Goal: Communication & Community: Participate in discussion

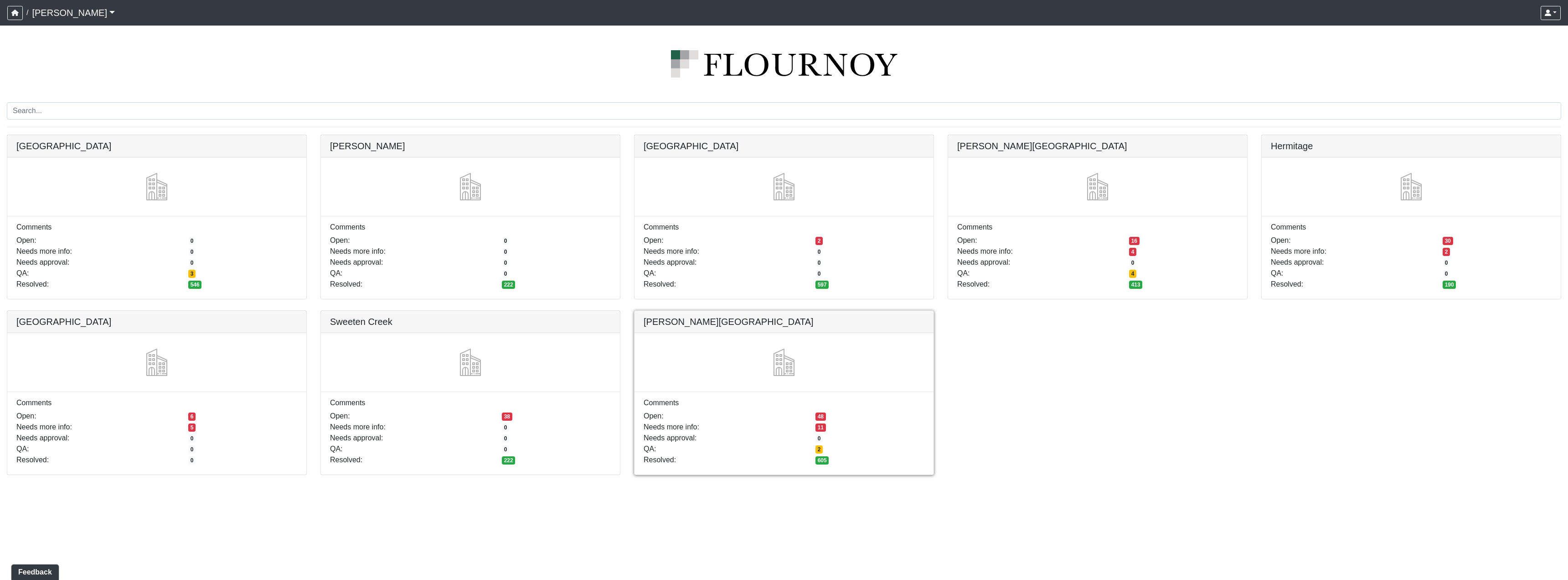
click at [723, 311] on link at bounding box center [784, 311] width 299 height 0
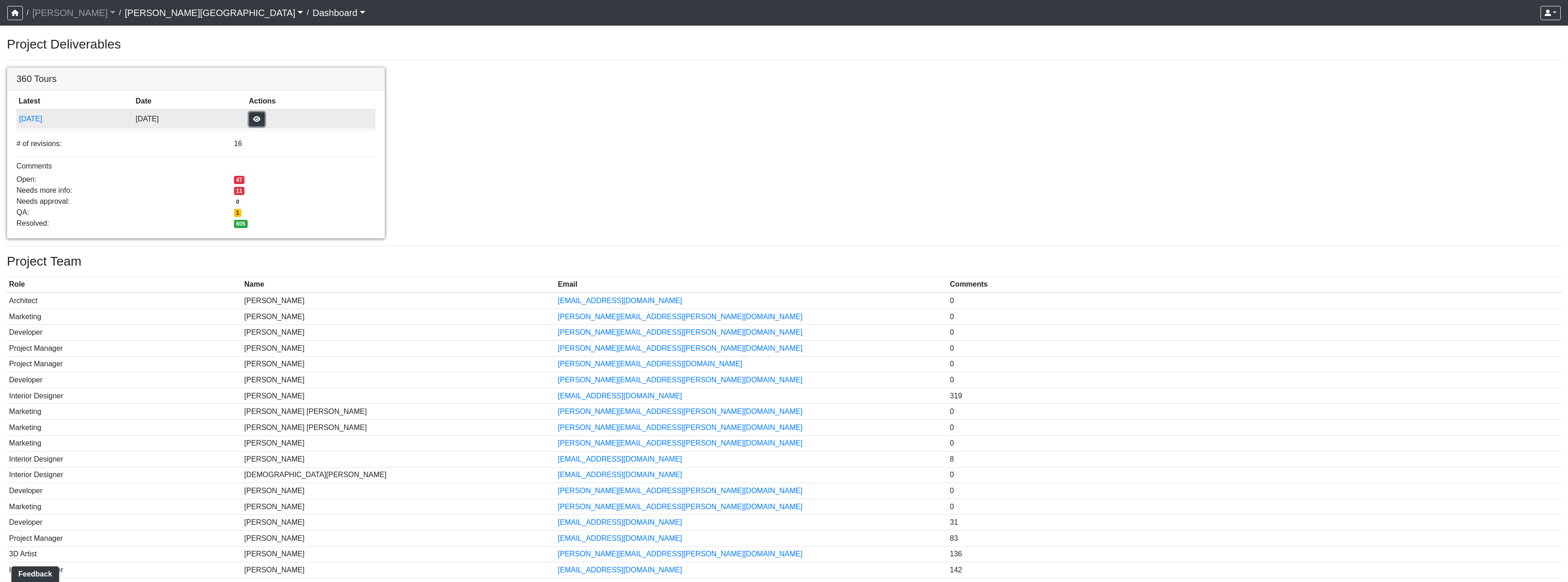
click at [265, 118] on button "button" at bounding box center [257, 119] width 15 height 14
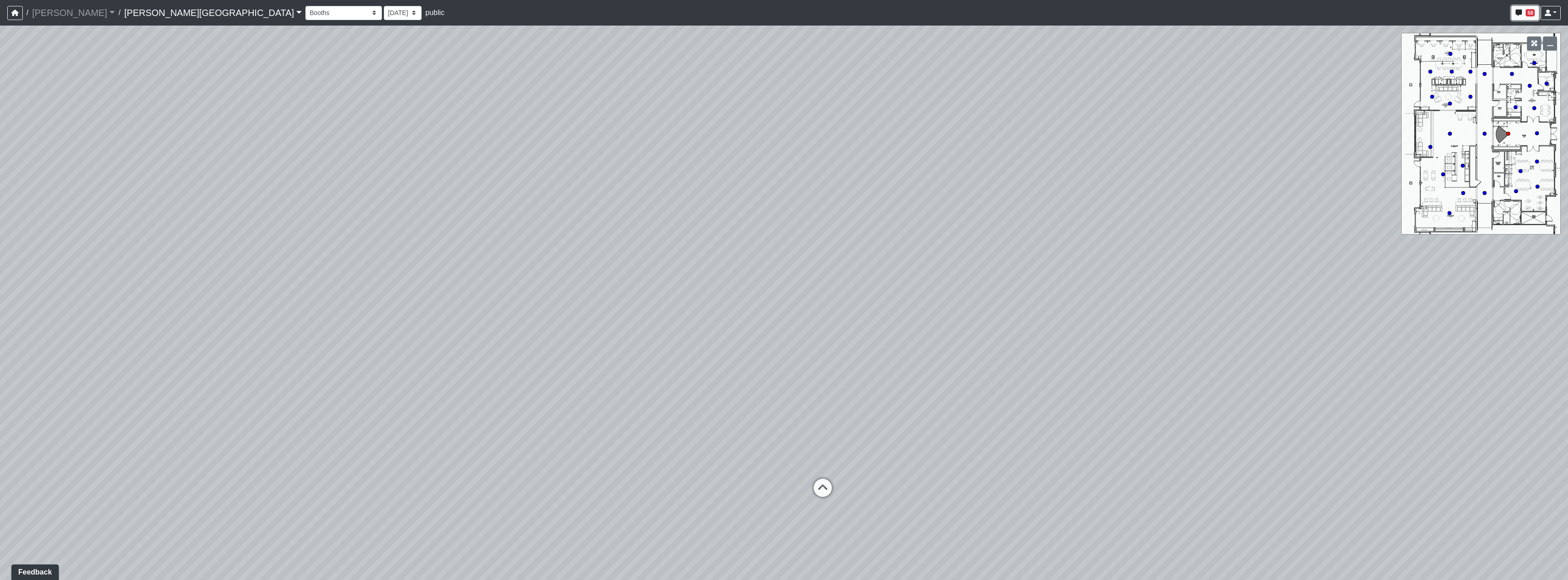
click at [1530, 12] on span "58" at bounding box center [1530, 13] width 9 height 7
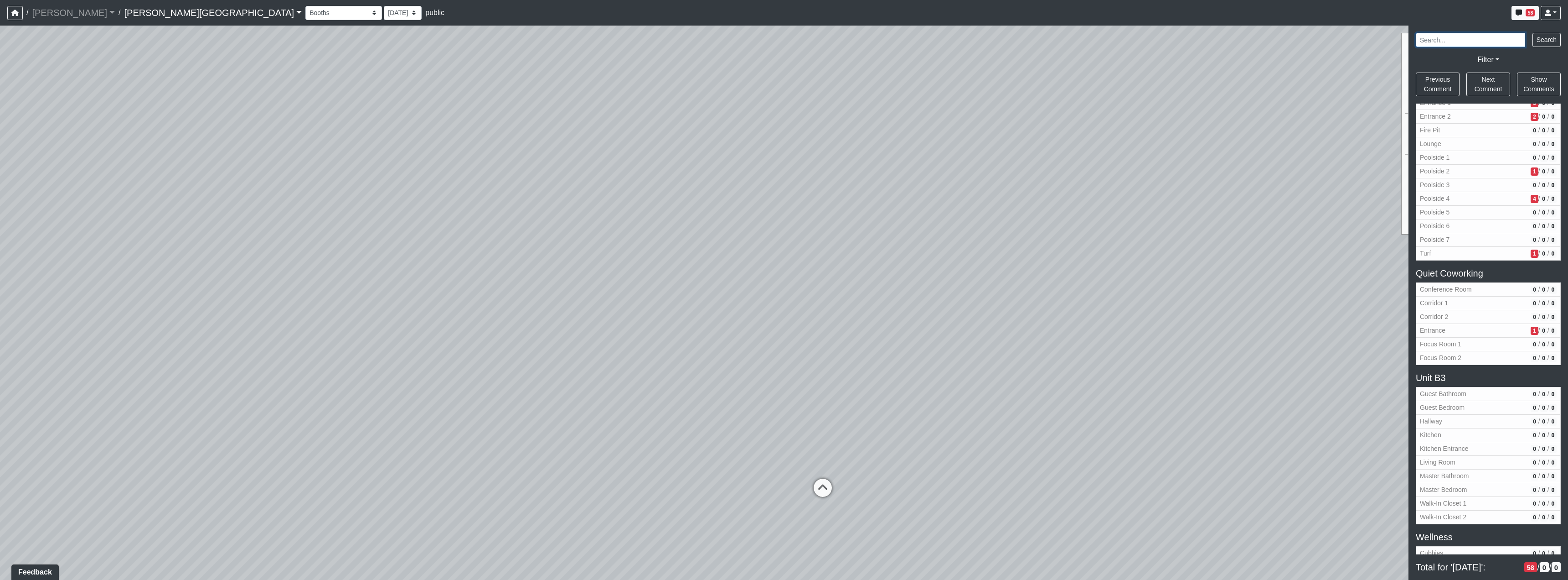
scroll to position [866, 0]
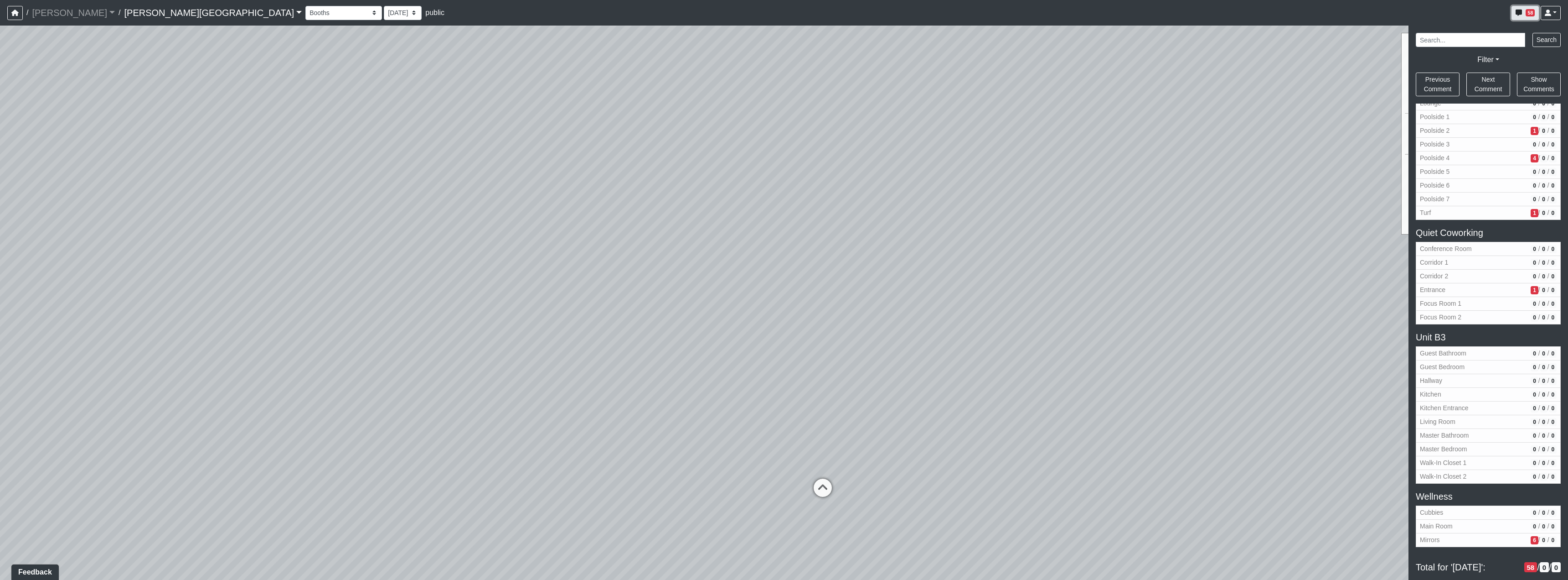
click at [1525, 9] on button "58" at bounding box center [1525, 13] width 27 height 14
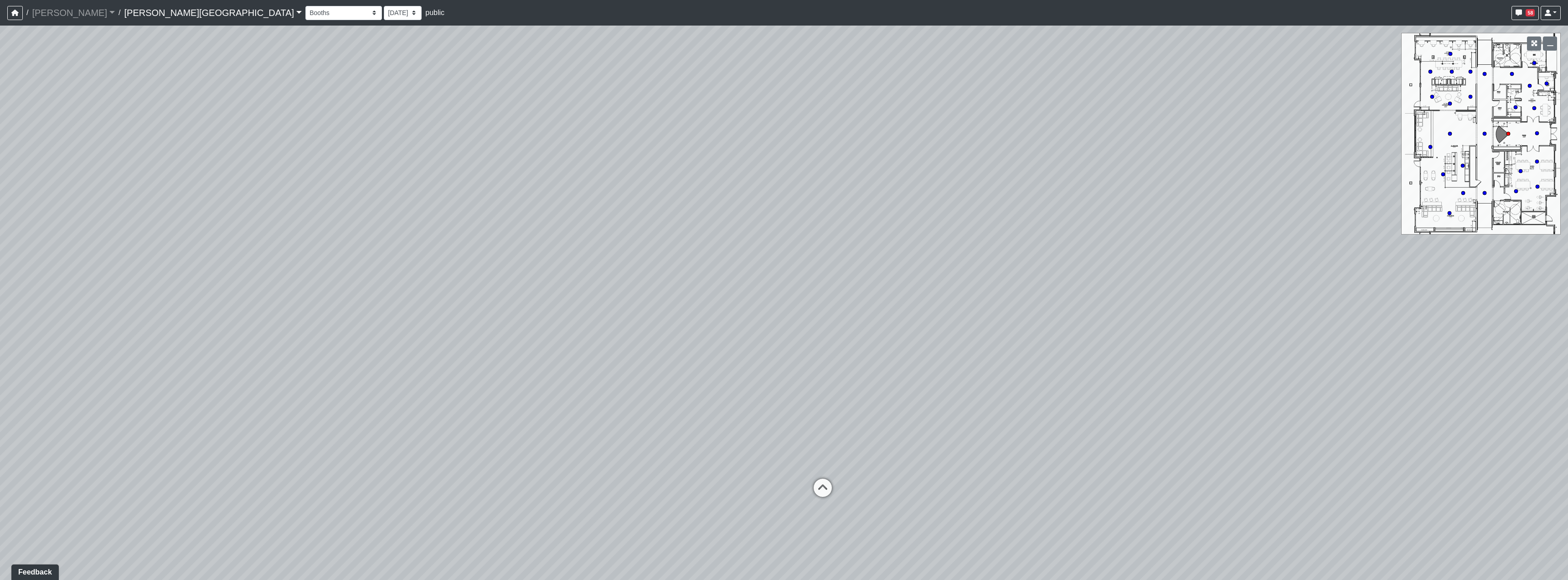
drag, startPoint x: 949, startPoint y: 344, endPoint x: 890, endPoint y: 285, distance: 83.4
click at [898, 272] on div "Loading... Hallway - Hallway 2 Loading... Entry" at bounding box center [784, 303] width 1568 height 554
click at [787, 415] on icon at bounding box center [791, 419] width 27 height 27
click at [780, 379] on icon at bounding box center [781, 386] width 27 height 27
drag, startPoint x: 493, startPoint y: 325, endPoint x: 1028, endPoint y: 370, distance: 536.9
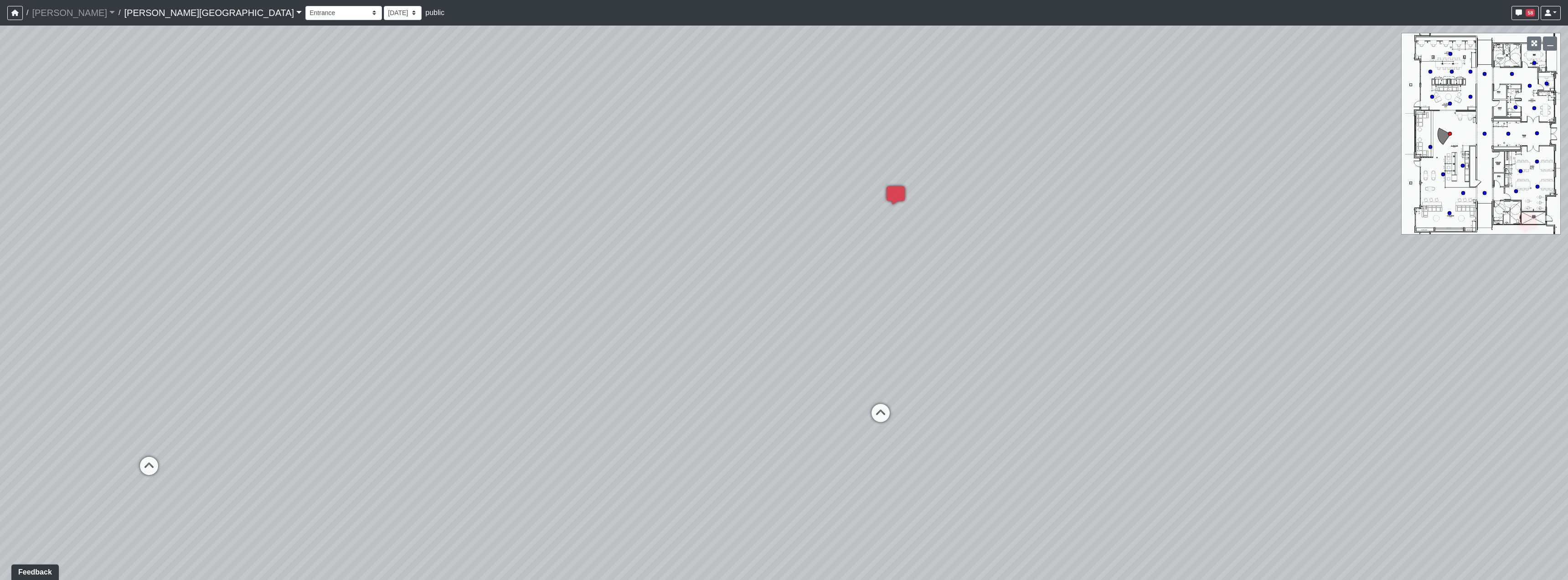
click at [1007, 371] on div "Loading... Hallway - Hallway 2 Loading... Entry Loading... Clubroom - Entrance …" at bounding box center [784, 303] width 1568 height 554
drag, startPoint x: 837, startPoint y: 403, endPoint x: 779, endPoint y: 351, distance: 77.9
click at [779, 351] on div "Loading... Hallway - Hallway 2 Loading... Entry Loading... Clubroom - Entrance …" at bounding box center [784, 303] width 1568 height 554
click at [907, 382] on div "Loading... Hallway - Hallway 2 Loading... Entry Loading... Clubroom - Entrance …" at bounding box center [784, 303] width 1568 height 554
click at [883, 378] on icon at bounding box center [888, 385] width 27 height 27
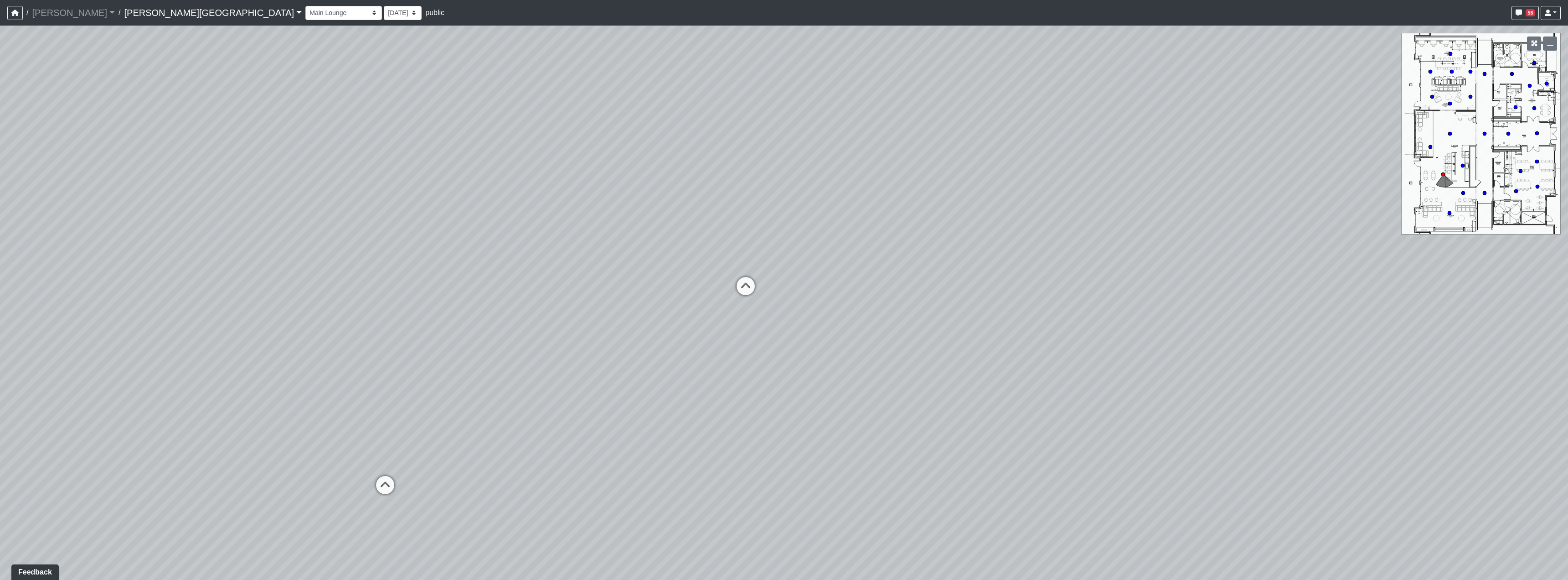
drag, startPoint x: 729, startPoint y: 356, endPoint x: 917, endPoint y: 364, distance: 188.2
click at [917, 364] on div "Loading... Hallway - Hallway 2 Loading... Entry Loading... Clubroom - Entrance …" at bounding box center [784, 303] width 1568 height 554
drag, startPoint x: 875, startPoint y: 354, endPoint x: 833, endPoint y: 341, distance: 44.0
click at [833, 341] on div "Loading... Hallway - Hallway 2 Loading... Entry Loading... Clubroom - Entrance …" at bounding box center [784, 303] width 1568 height 554
drag, startPoint x: 815, startPoint y: 337, endPoint x: 737, endPoint y: 376, distance: 87.2
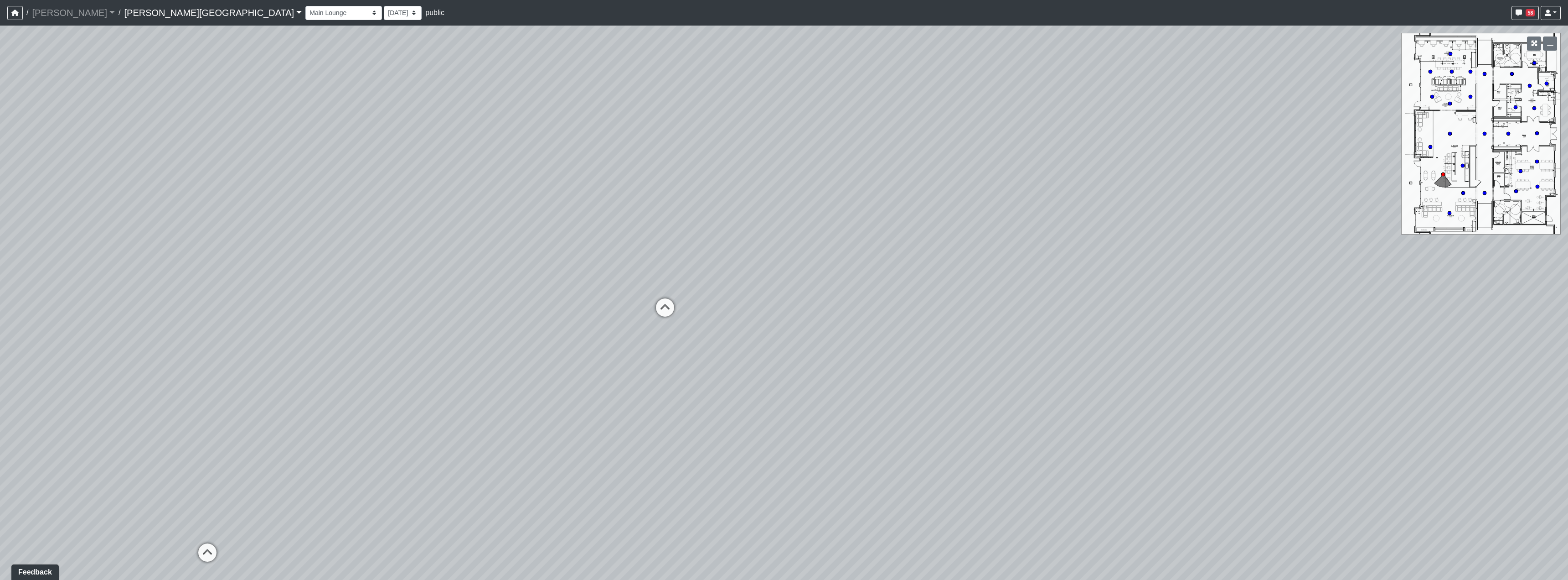
click at [737, 376] on div "Loading... Hallway - Hallway 2 Loading... Entry Loading... Clubroom - Entrance …" at bounding box center [784, 303] width 1568 height 554
click at [664, 308] on icon at bounding box center [665, 311] width 27 height 27
select select "fAUJUhKquEknhtgdbmRCdS"
click at [815, 342] on li "Add comment" at bounding box center [811, 338] width 118 height 14
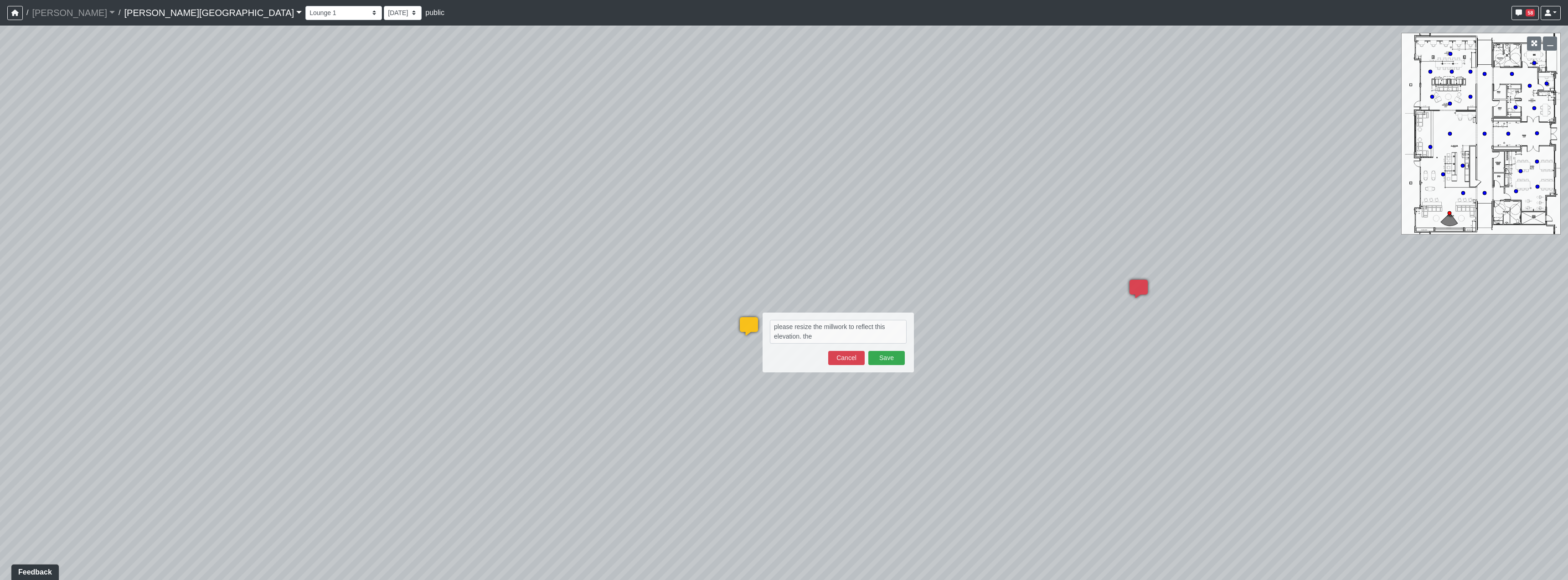
type textarea "please resize the millwork to reflect this elevation. the"
